Goal: Task Accomplishment & Management: Use online tool/utility

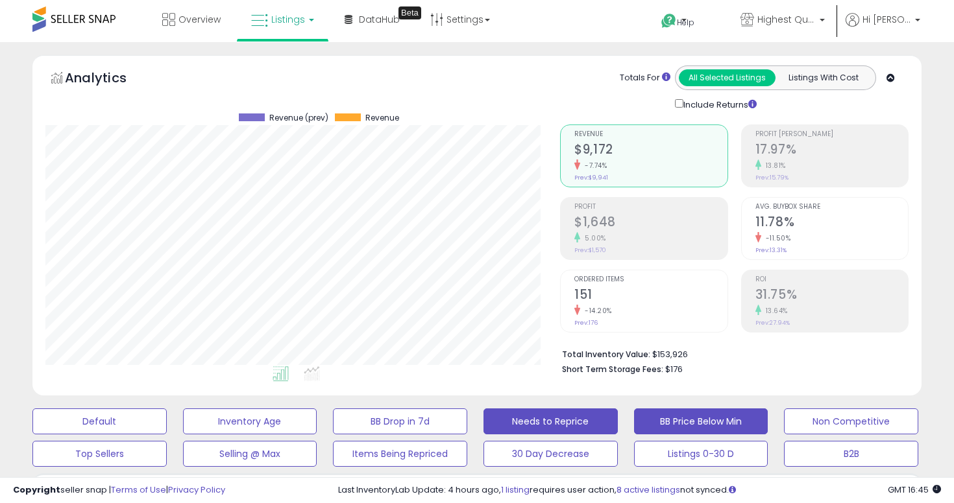
scroll to position [383, 0]
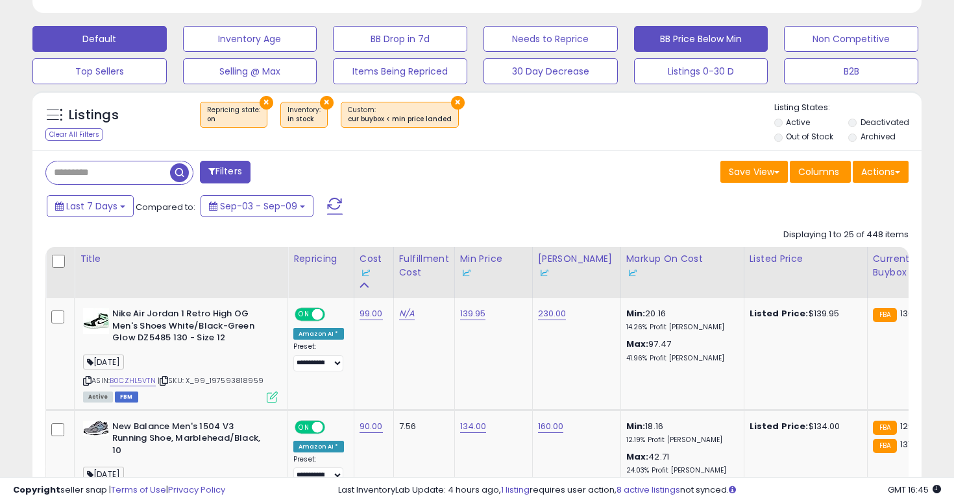
click at [136, 36] on button "Default" at bounding box center [99, 39] width 134 height 26
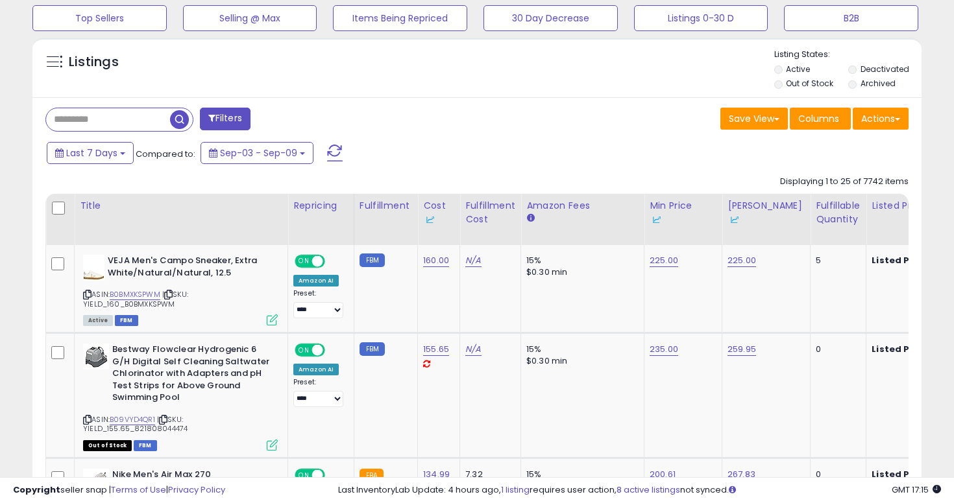
scroll to position [425, 0]
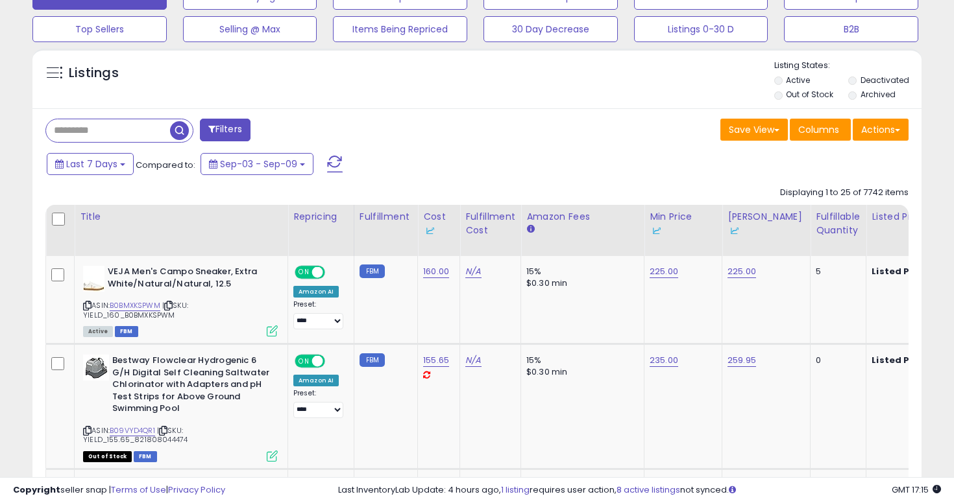
click at [780, 91] on li "Out of Stock" at bounding box center [810, 96] width 72 height 14
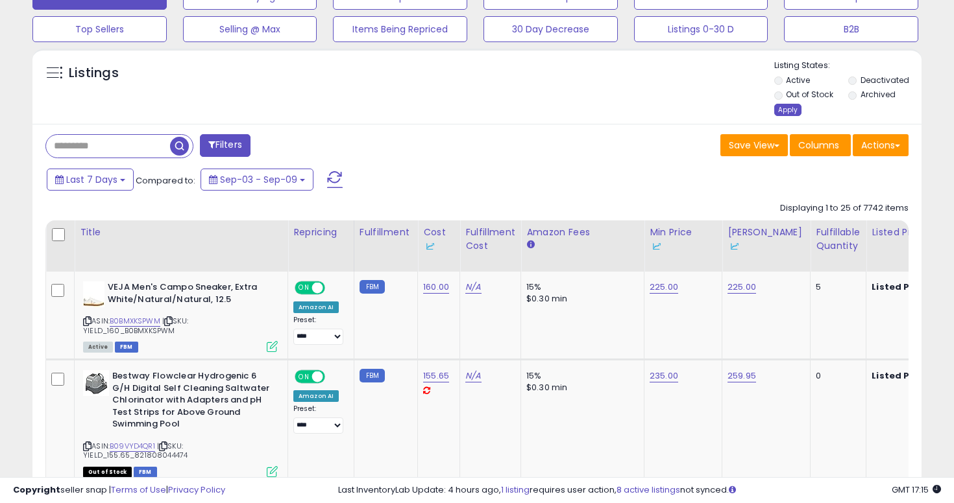
click at [788, 110] on div "Apply" at bounding box center [787, 110] width 27 height 12
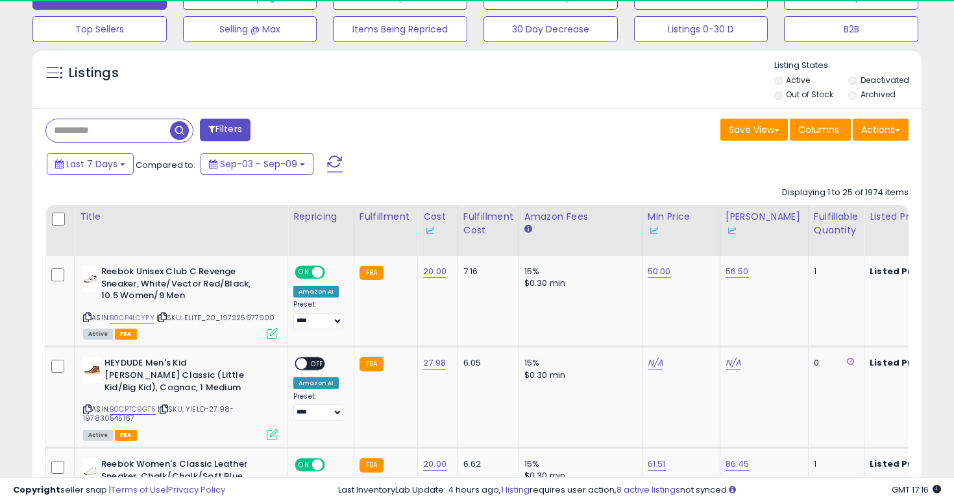
drag, startPoint x: 856, startPoint y: 193, endPoint x: 902, endPoint y: 193, distance: 46.1
click at [883, 193] on div "Displaying 1 to 25 of 1974 items" at bounding box center [845, 193] width 127 height 12
click at [904, 194] on div "Displaying 1 to 25 of 1974 items" at bounding box center [845, 193] width 127 height 12
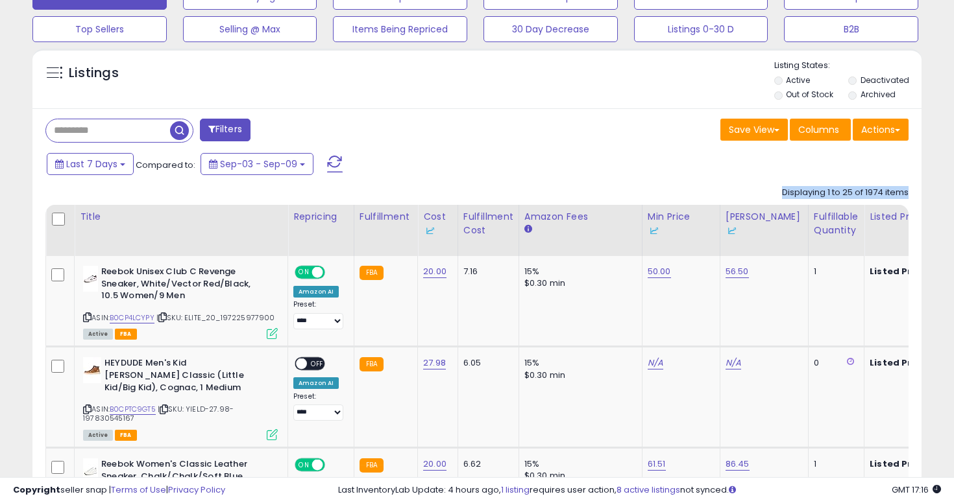
drag, startPoint x: 904, startPoint y: 194, endPoint x: 786, endPoint y: 194, distance: 117.4
click at [787, 194] on div "Displaying 1 to 25 of 1974 items" at bounding box center [845, 193] width 127 height 12
click at [786, 194] on div "Displaying 1 to 25 of 1974 items" at bounding box center [845, 193] width 127 height 12
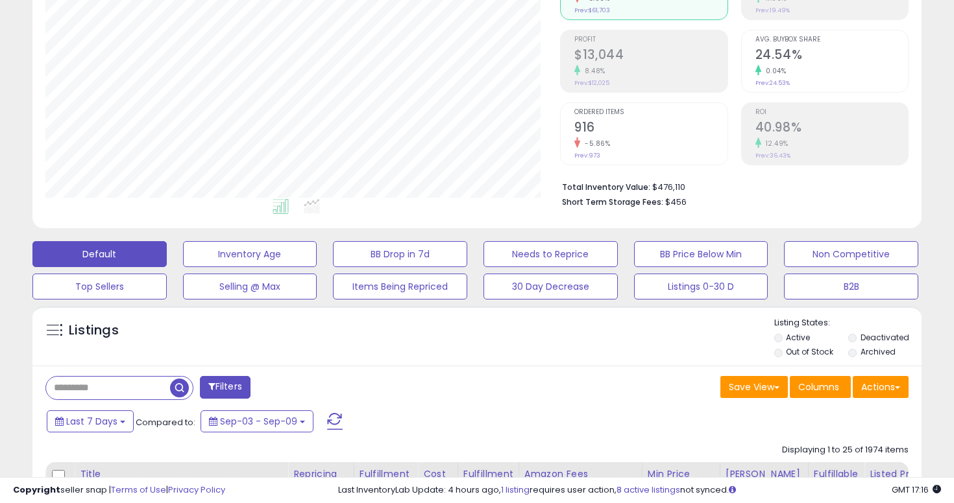
scroll to position [378, 0]
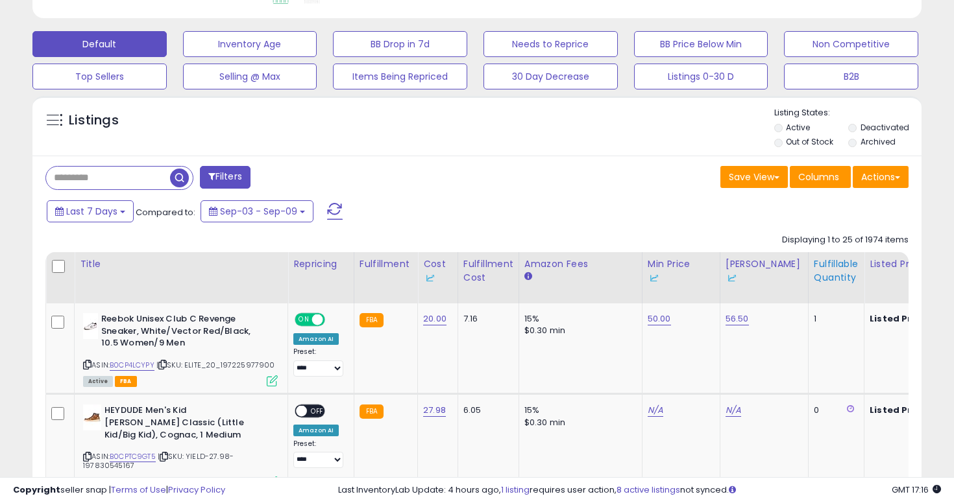
click at [814, 272] on div "Fulfillable Quantity" at bounding box center [836, 271] width 45 height 27
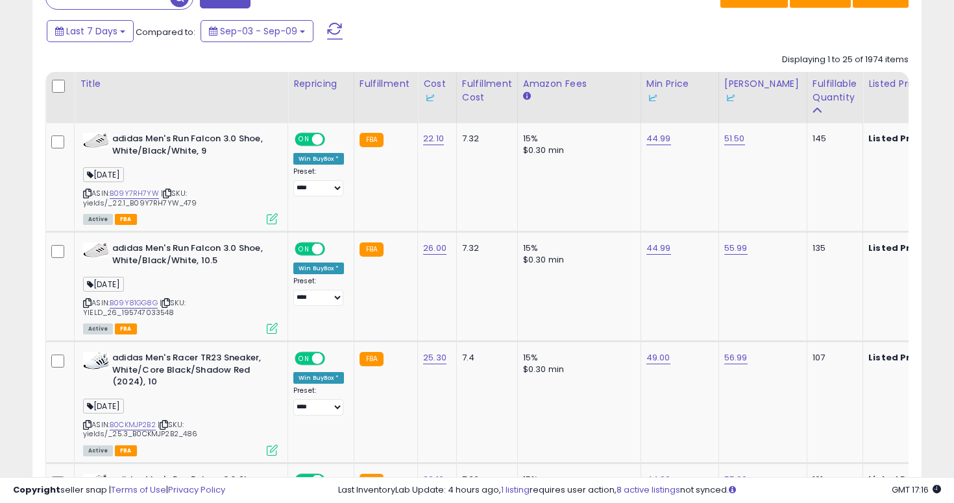
scroll to position [598, 0]
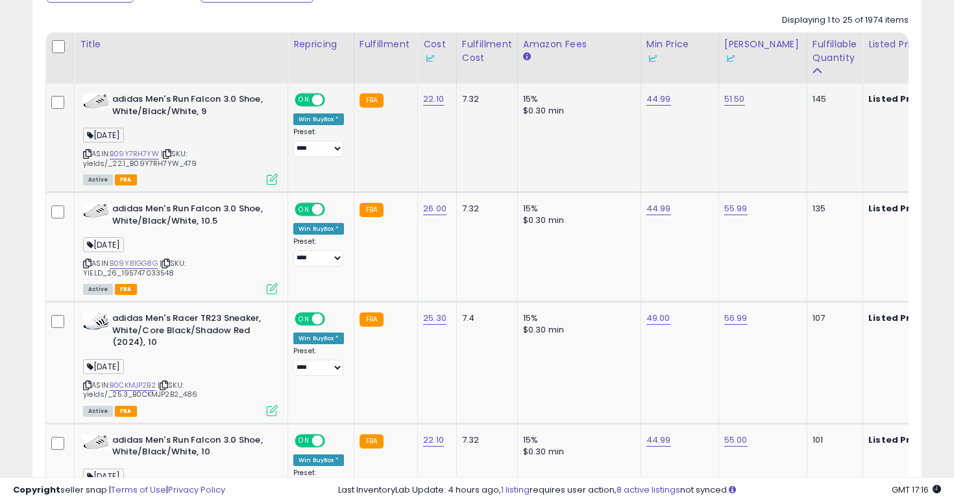
click at [86, 154] on icon at bounding box center [87, 154] width 8 height 7
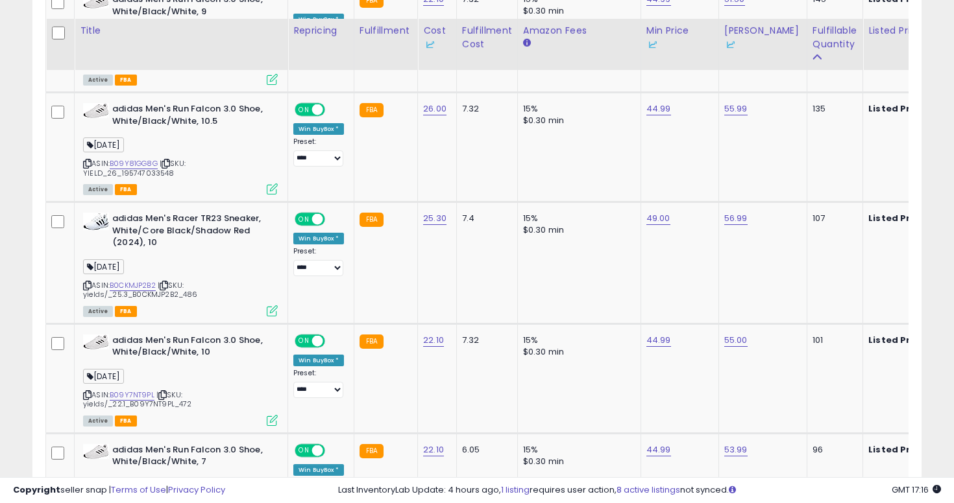
scroll to position [717, 0]
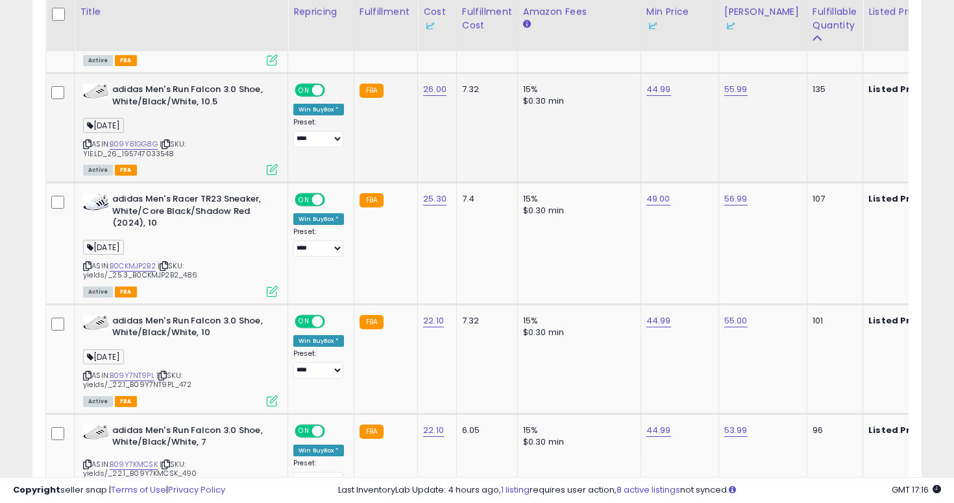
click at [88, 142] on icon at bounding box center [87, 144] width 8 height 7
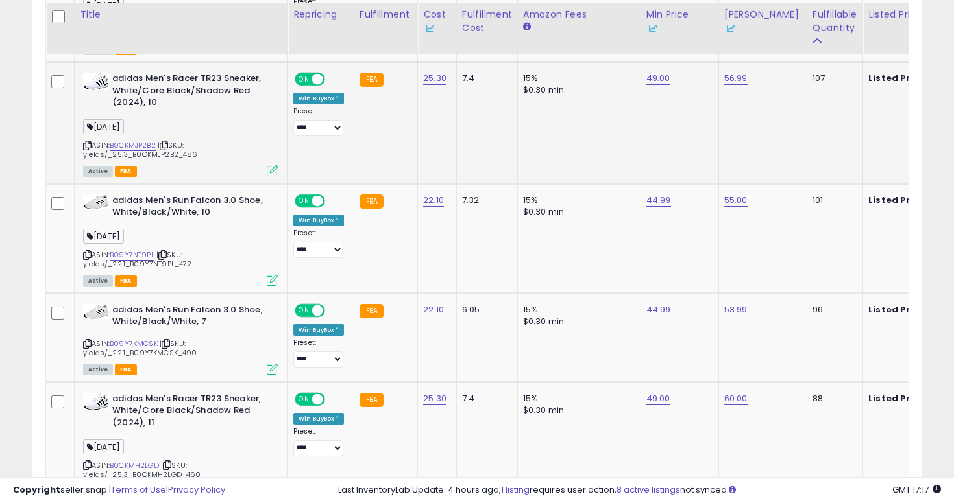
scroll to position [840, 0]
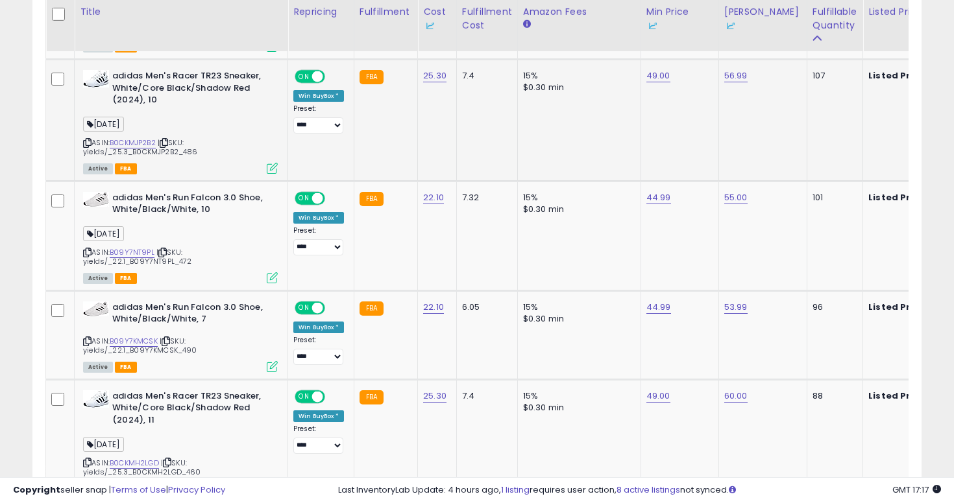
click at [84, 143] on icon at bounding box center [87, 142] width 8 height 7
click at [648, 78] on link "49.00" at bounding box center [658, 75] width 24 height 13
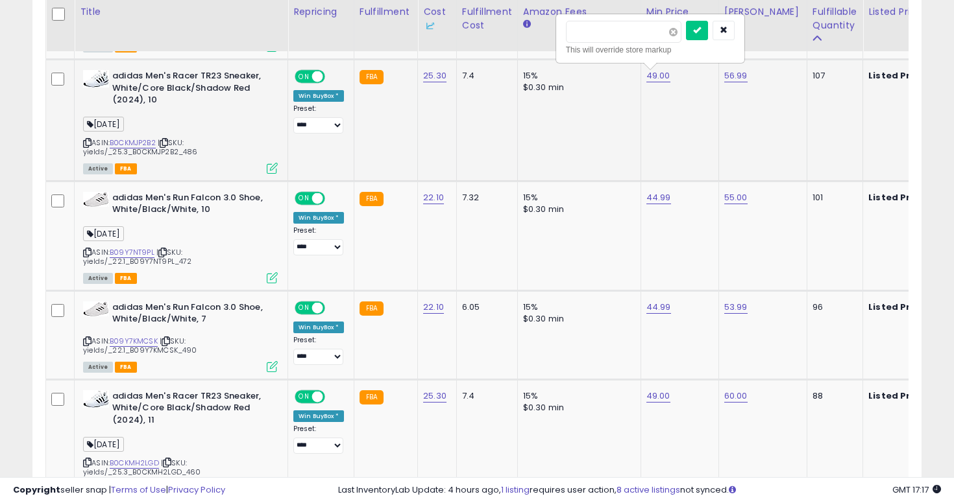
click at [677, 32] on span at bounding box center [673, 32] width 8 height 8
type input "****"
click button "submit" at bounding box center [697, 30] width 22 height 19
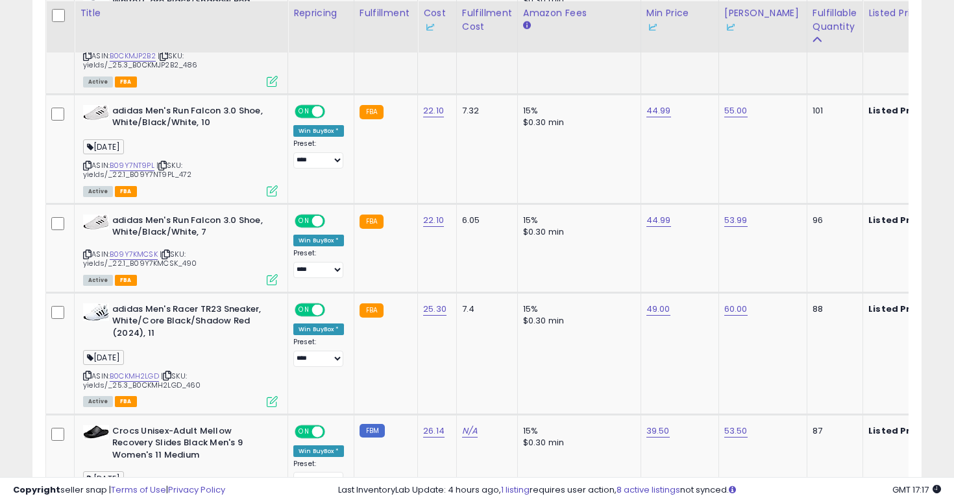
scroll to position [935, 0]
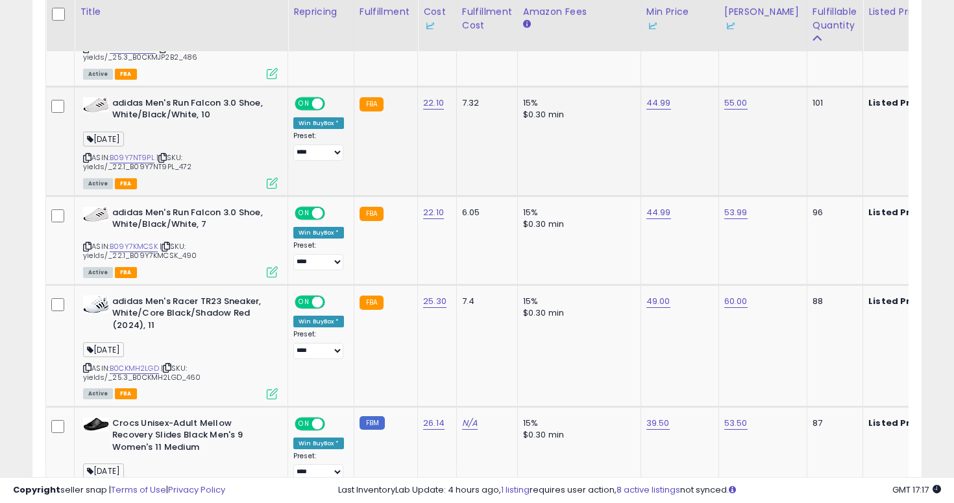
click at [82, 155] on div "adidas Men's Run Falcon 3.0 Shoe, White/Black/White, [DATE] ASIN: B09Y7NT9PL | …" at bounding box center [179, 142] width 198 height 90
click at [84, 155] on icon at bounding box center [87, 157] width 8 height 7
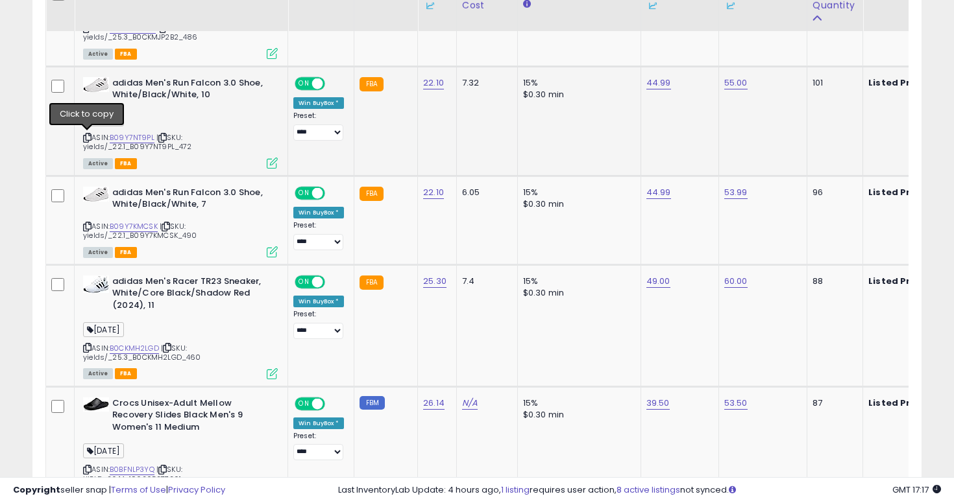
scroll to position [960, 0]
